Goal: Task Accomplishment & Management: Complete application form

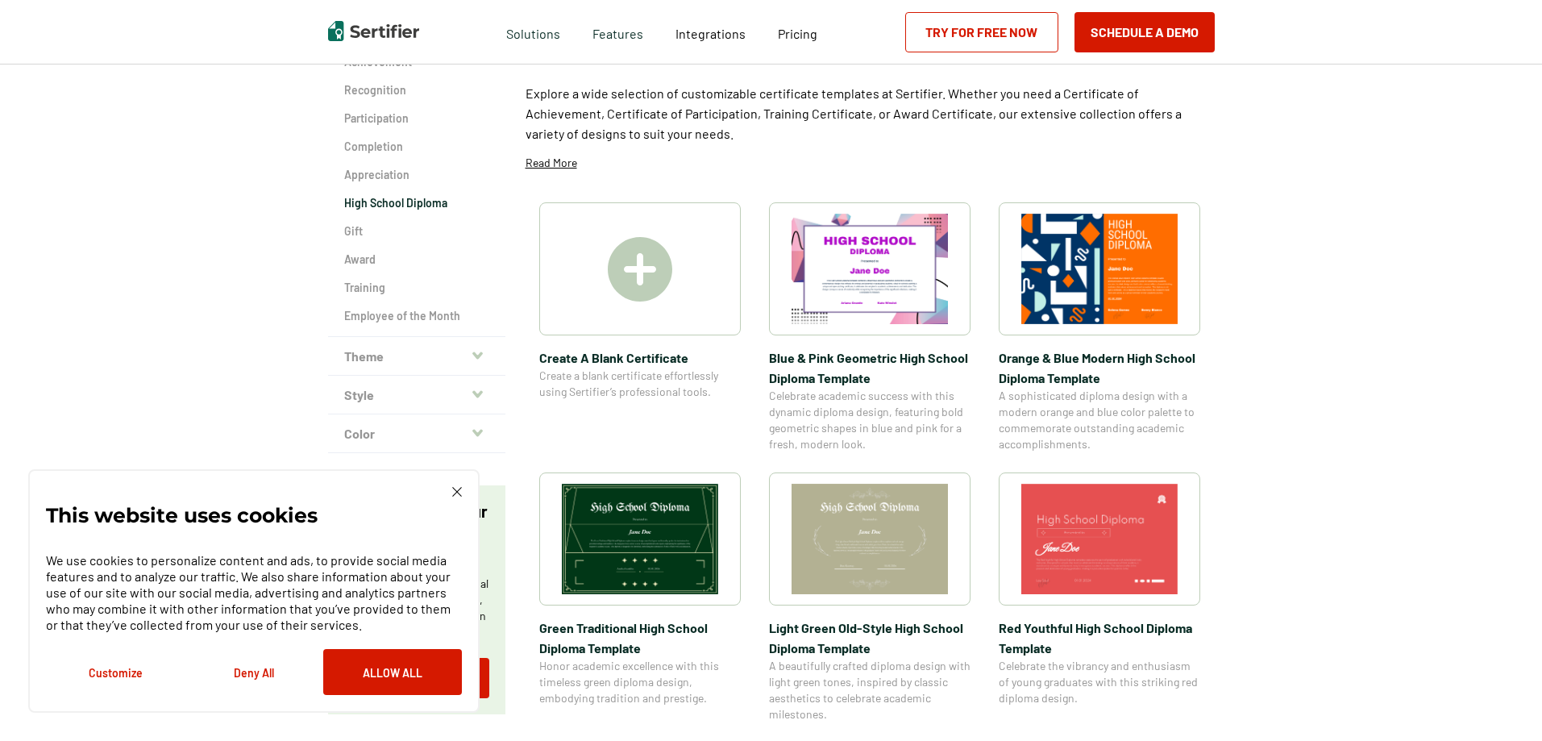
scroll to position [161, 0]
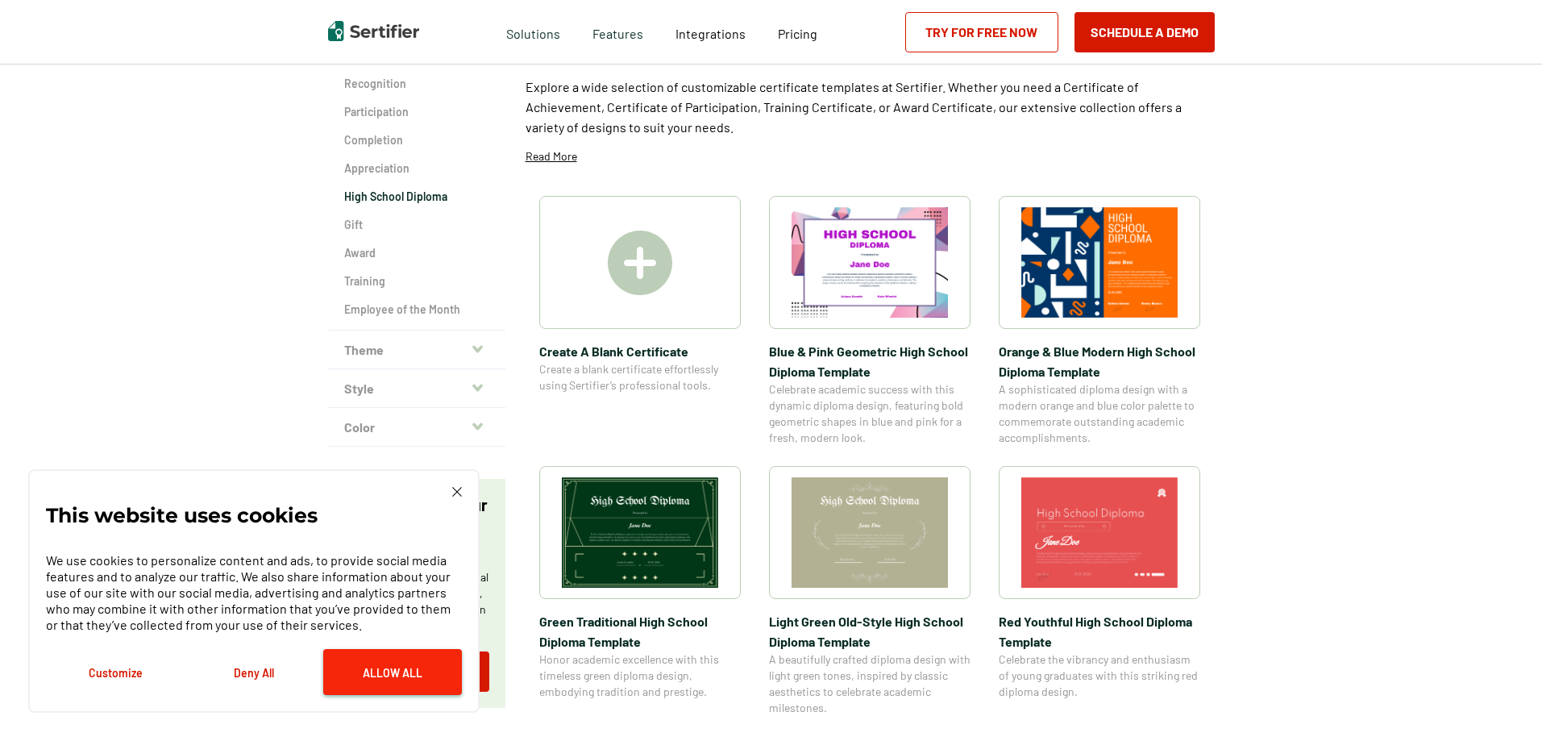
click at [413, 668] on button "Allow All" at bounding box center [392, 672] width 139 height 46
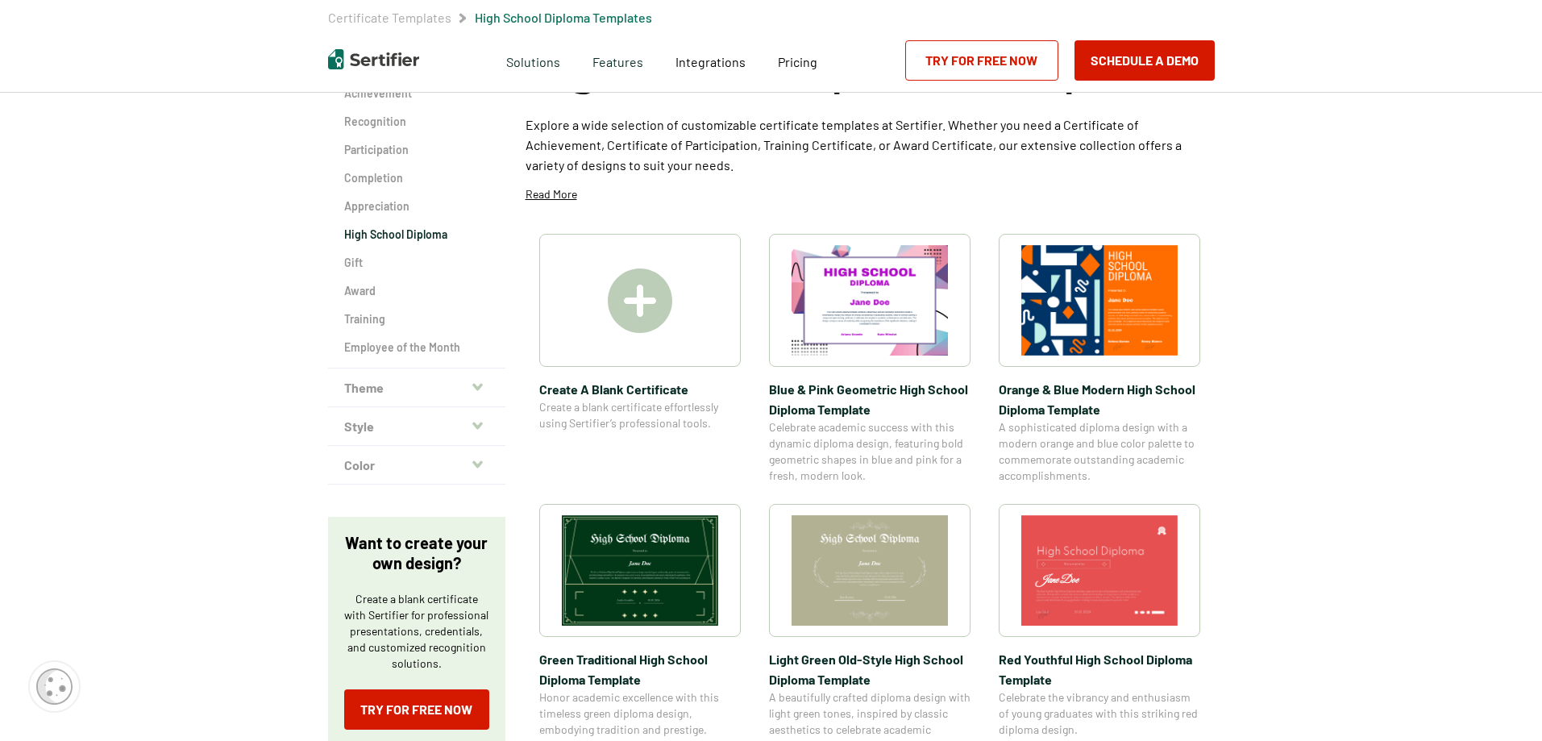
scroll to position [0, 0]
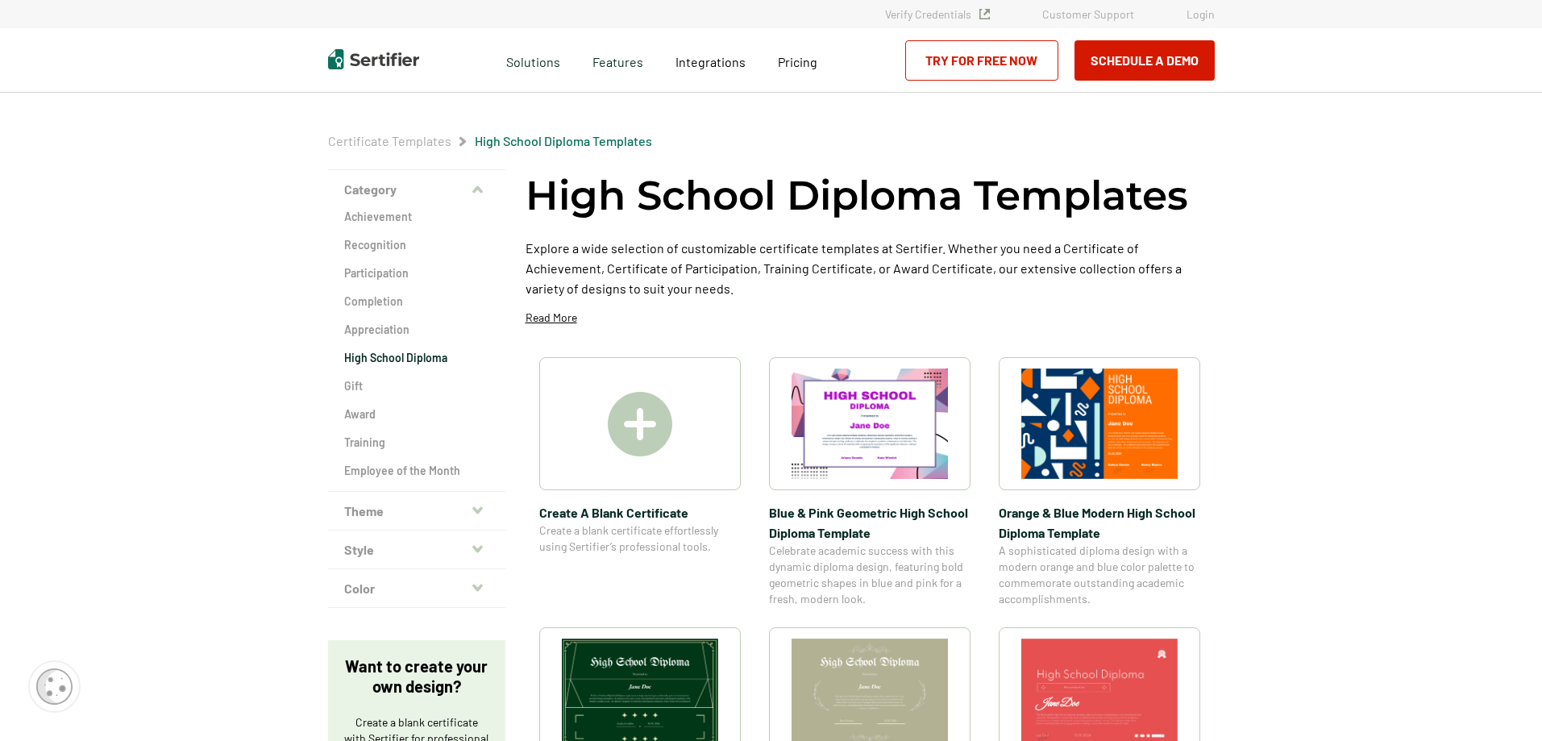
click at [621, 435] on img at bounding box center [640, 424] width 64 height 64
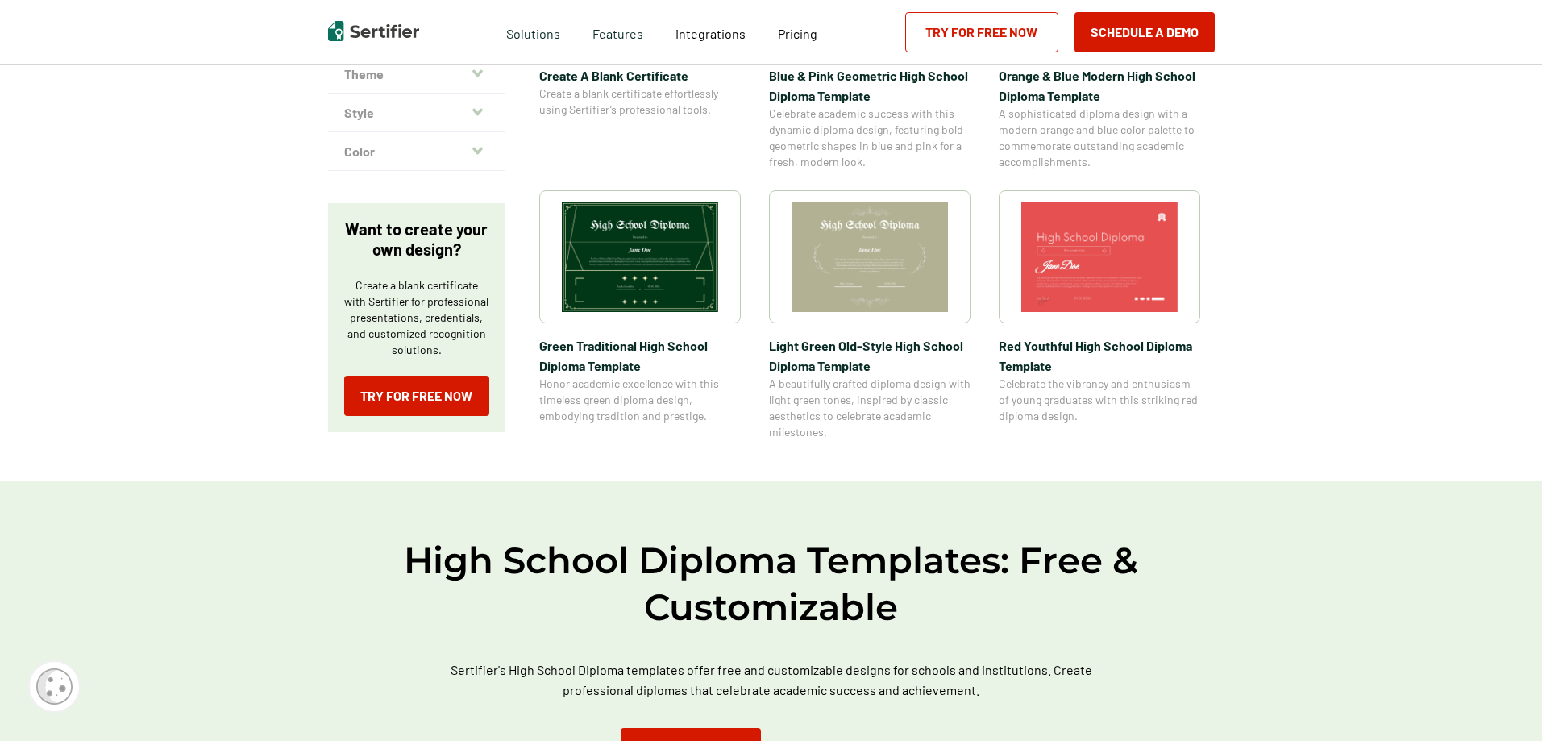
scroll to position [484, 0]
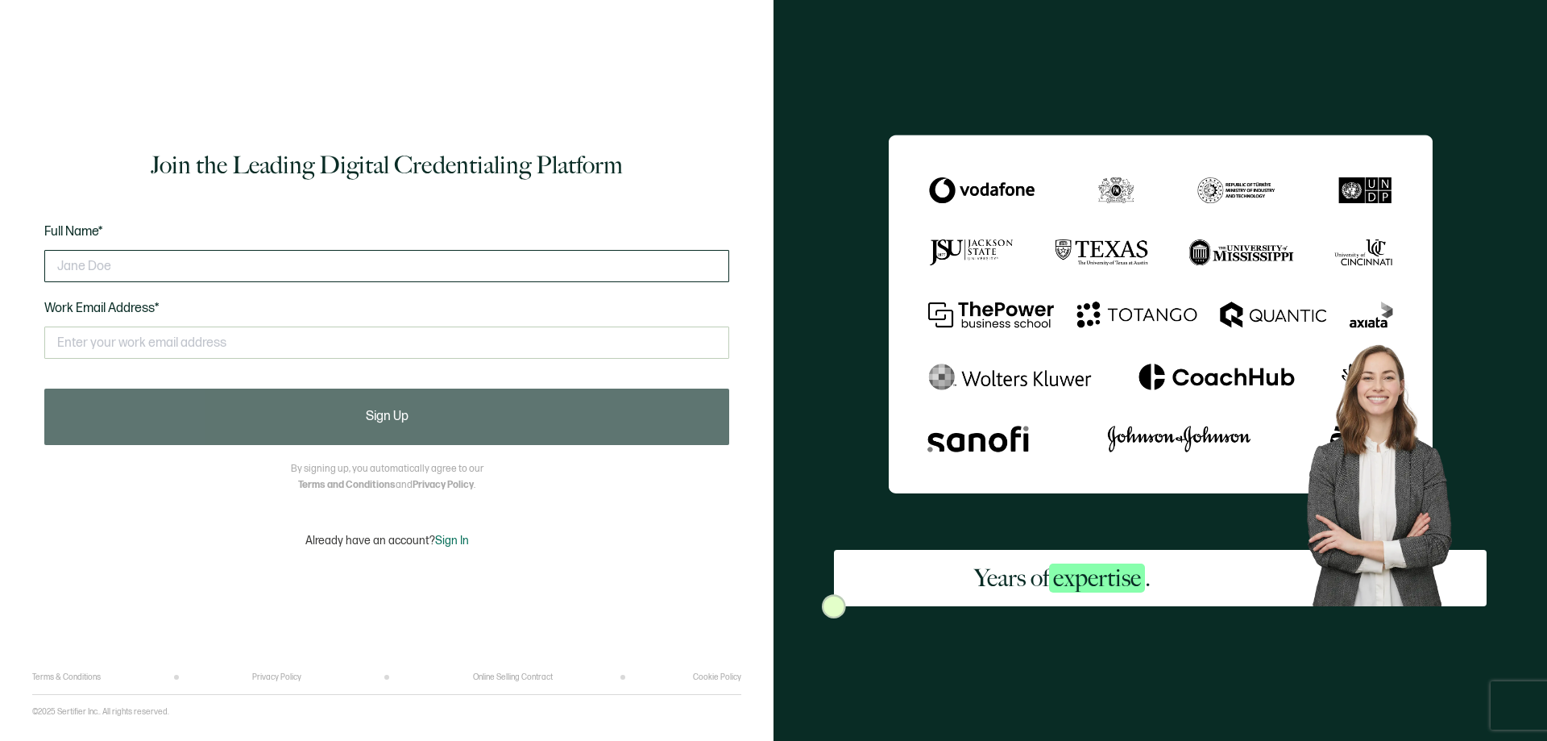
click at [427, 255] on input "text" at bounding box center [386, 266] width 685 height 32
type input ";"
type input "[PERSON_NAME]"
type input "[EMAIL_ADDRESS][DOMAIN_NAME]"
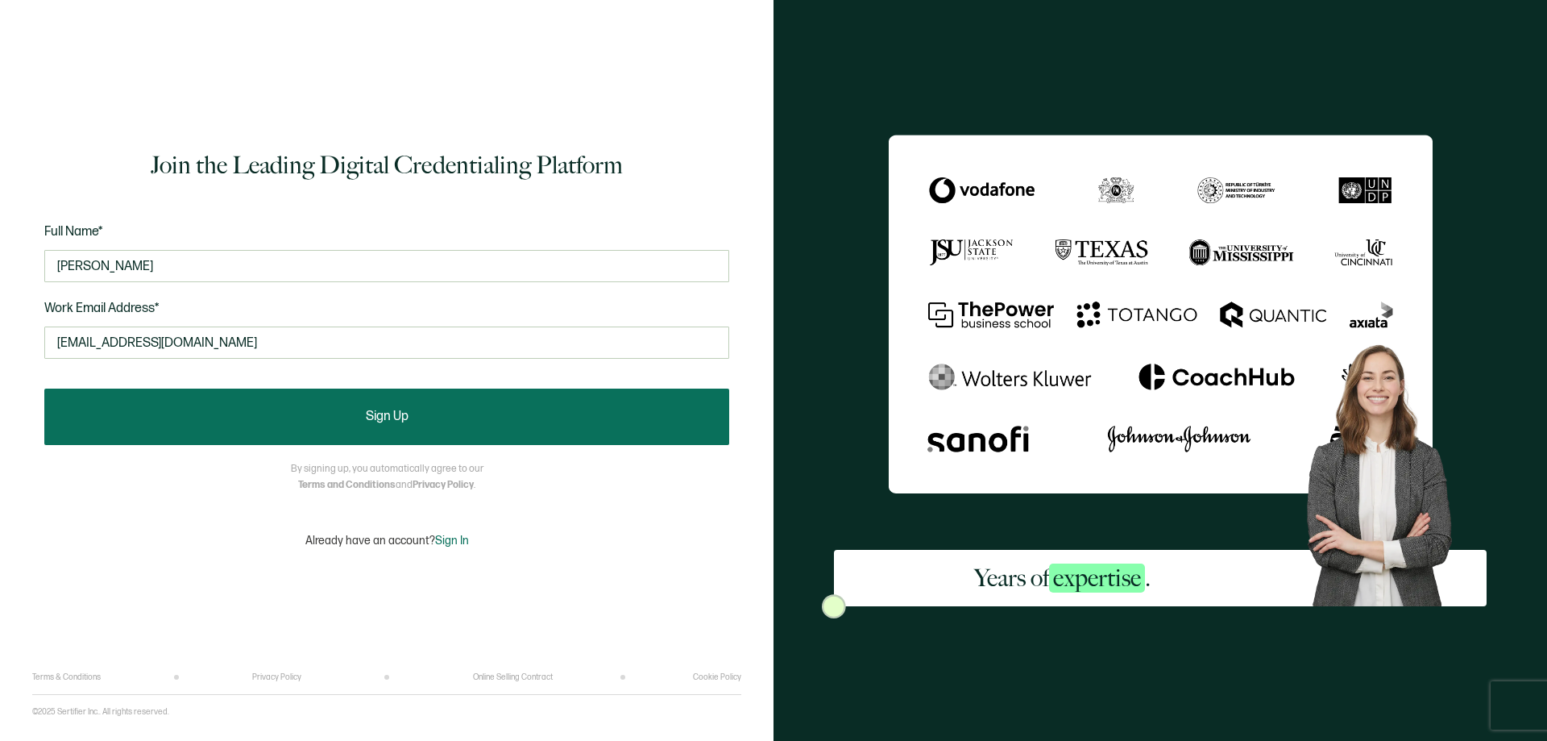
click at [276, 419] on button "Sign Up" at bounding box center [386, 416] width 685 height 56
